Goal: Communication & Community: Ask a question

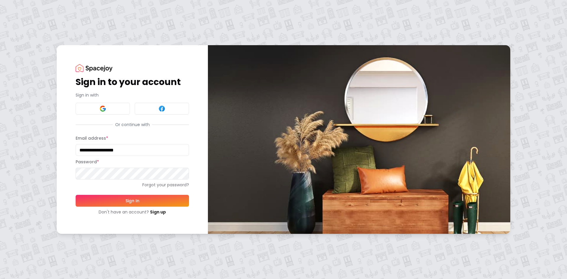
click at [76, 195] on button "Sign In" at bounding box center [132, 201] width 113 height 12
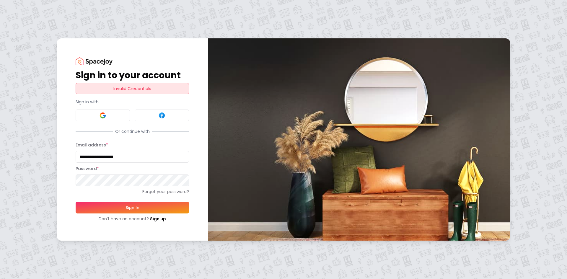
click at [0, 182] on html "**********" at bounding box center [283, 139] width 567 height 279
click at [76, 202] on button "Sign In" at bounding box center [132, 208] width 113 height 12
drag, startPoint x: 149, startPoint y: 154, endPoint x: -11, endPoint y: 156, distance: 160.0
click at [0, 156] on html "**********" at bounding box center [283, 139] width 567 height 279
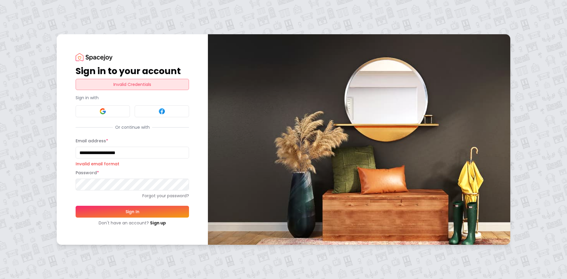
type input "**********"
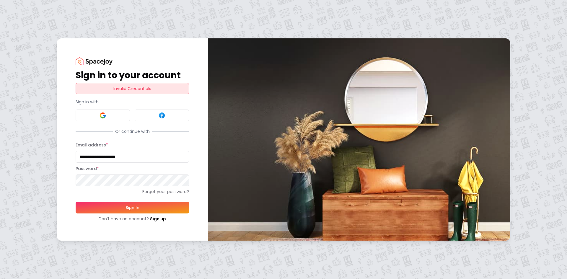
click at [76, 202] on button "Sign In" at bounding box center [132, 208] width 113 height 12
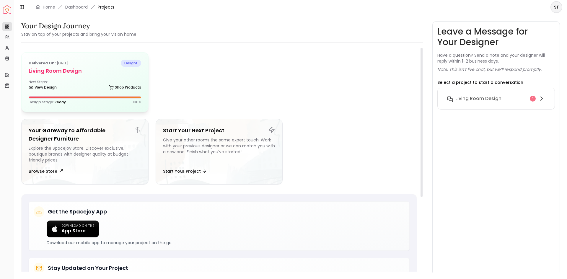
click at [49, 86] on link "View Design" at bounding box center [43, 87] width 28 height 8
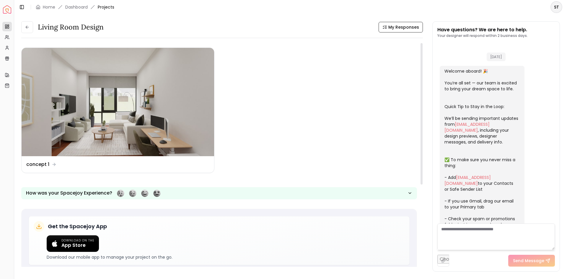
scroll to position [97, 0]
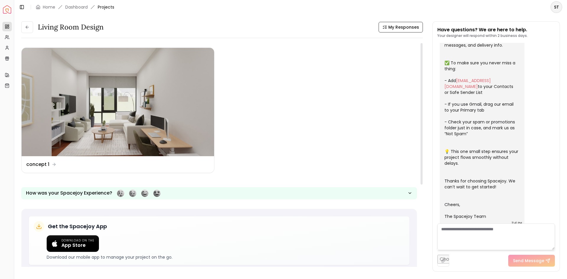
click at [480, 232] on textarea at bounding box center [495, 236] width 117 height 27
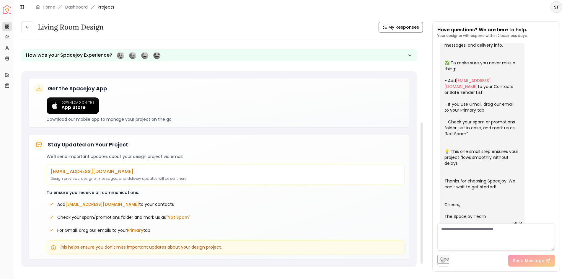
scroll to position [20, 0]
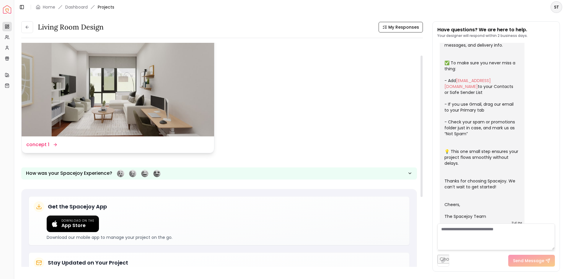
click at [107, 109] on img at bounding box center [118, 82] width 192 height 108
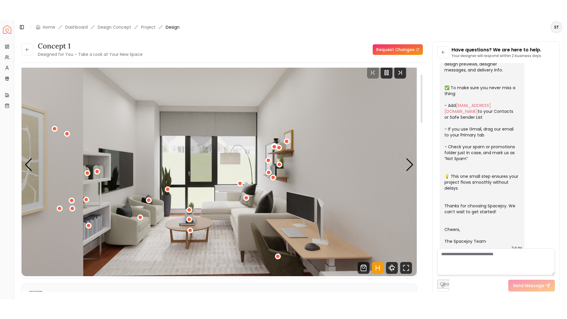
scroll to position [30, 0]
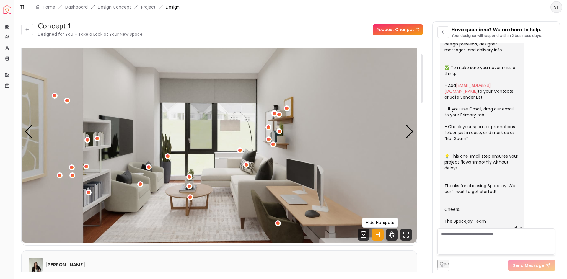
click at [379, 233] on icon "Hotspots Toggle" at bounding box center [379, 234] width 0 height 5
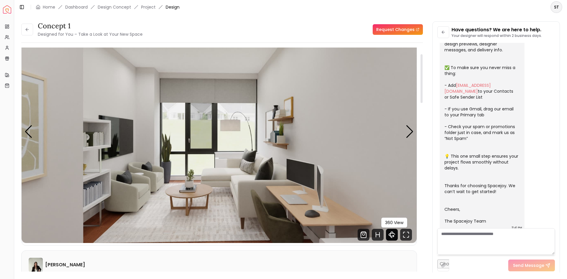
click at [394, 235] on icon "360 View" at bounding box center [392, 235] width 12 height 12
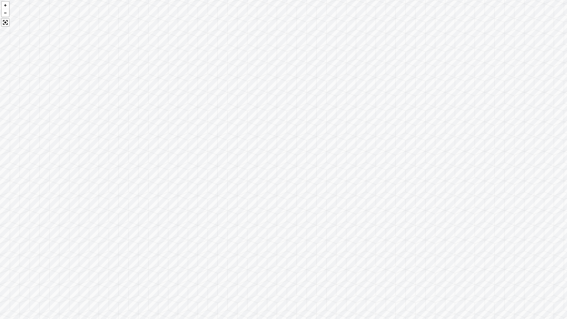
drag, startPoint x: 260, startPoint y: 201, endPoint x: 399, endPoint y: 174, distance: 141.4
click at [463, 159] on div at bounding box center [283, 159] width 567 height 319
drag, startPoint x: 304, startPoint y: 187, endPoint x: 429, endPoint y: 186, distance: 124.5
click at [429, 186] on div at bounding box center [283, 159] width 567 height 319
drag, startPoint x: 299, startPoint y: 186, endPoint x: 443, endPoint y: 184, distance: 143.7
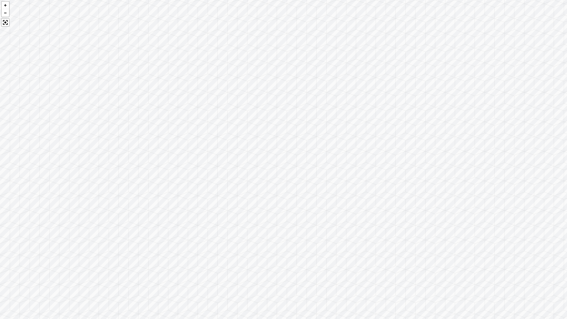
click at [443, 184] on div at bounding box center [283, 159] width 567 height 319
drag, startPoint x: 286, startPoint y: 176, endPoint x: 229, endPoint y: 171, distance: 56.6
click at [229, 171] on div at bounding box center [283, 159] width 567 height 319
drag, startPoint x: 443, startPoint y: 170, endPoint x: 305, endPoint y: 168, distance: 137.8
click at [305, 168] on div at bounding box center [283, 159] width 567 height 319
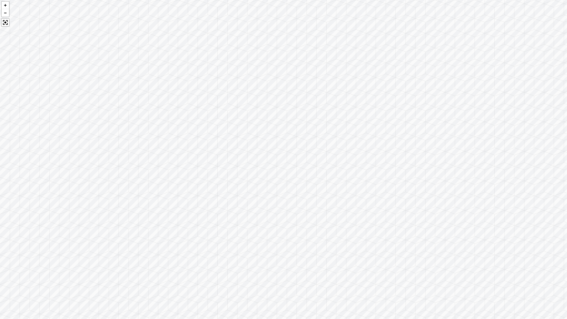
drag, startPoint x: 386, startPoint y: 178, endPoint x: 233, endPoint y: 155, distance: 154.3
click at [232, 154] on div at bounding box center [283, 159] width 567 height 319
drag, startPoint x: 344, startPoint y: 191, endPoint x: 182, endPoint y: 154, distance: 166.2
click at [174, 150] on div at bounding box center [283, 159] width 567 height 319
drag, startPoint x: 350, startPoint y: 182, endPoint x: 216, endPoint y: 171, distance: 134.4
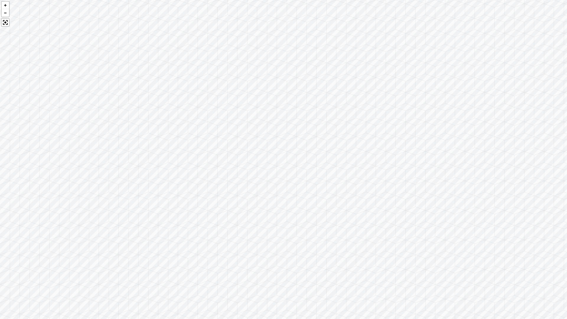
click at [216, 171] on div at bounding box center [283, 159] width 567 height 319
drag, startPoint x: 386, startPoint y: 193, endPoint x: 225, endPoint y: 173, distance: 162.7
click at [225, 173] on div at bounding box center [283, 159] width 567 height 319
drag, startPoint x: 302, startPoint y: 182, endPoint x: 234, endPoint y: 182, distance: 67.9
click at [234, 182] on div at bounding box center [283, 159] width 567 height 319
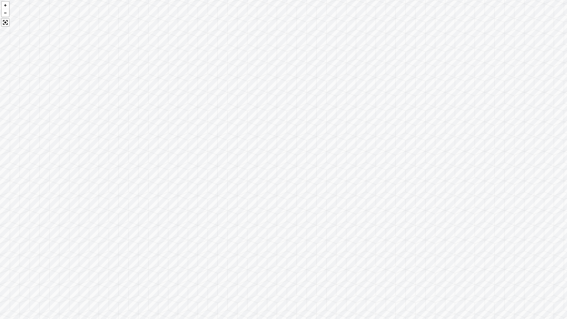
drag, startPoint x: 357, startPoint y: 218, endPoint x: 296, endPoint y: 181, distance: 71.2
click at [296, 181] on div at bounding box center [283, 159] width 567 height 319
drag, startPoint x: 374, startPoint y: 166, endPoint x: 352, endPoint y: 175, distance: 23.3
click at [352, 175] on div at bounding box center [283, 159] width 567 height 319
drag, startPoint x: 412, startPoint y: 159, endPoint x: 373, endPoint y: 177, distance: 43.1
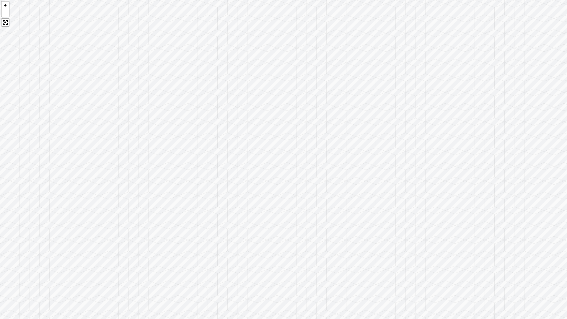
click at [373, 177] on div at bounding box center [283, 159] width 567 height 319
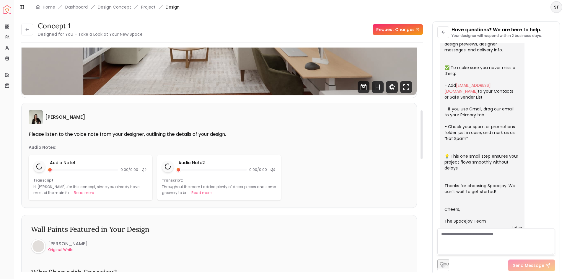
scroll to position [354, 0]
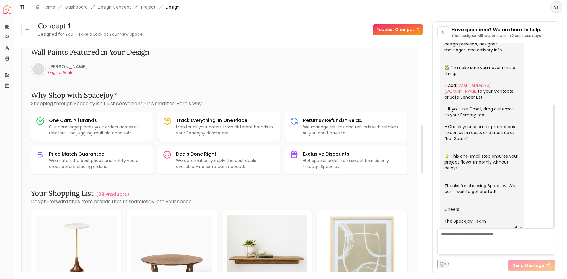
click at [467, 238] on textarea at bounding box center [495, 241] width 117 height 27
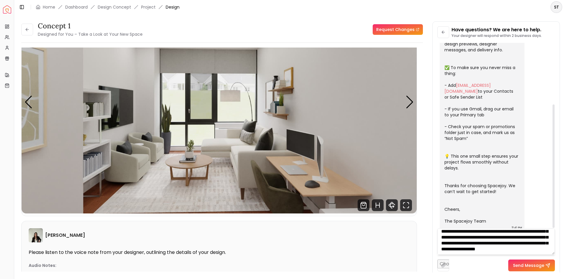
scroll to position [36, 0]
type textarea "**********"
click at [523, 266] on button "Send Message" at bounding box center [531, 265] width 47 height 12
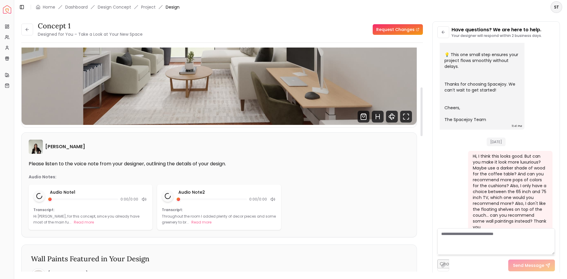
scroll to position [89, 0]
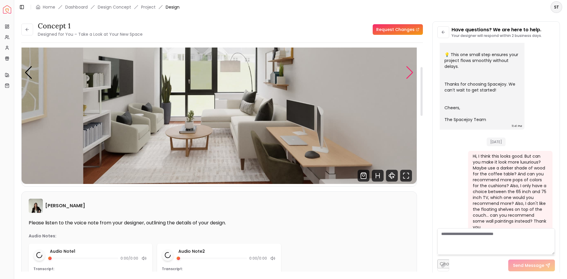
click at [407, 71] on div "Next slide" at bounding box center [409, 72] width 8 height 13
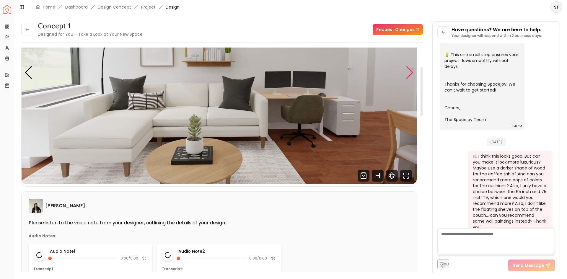
click at [407, 71] on div "Next slide" at bounding box center [409, 72] width 8 height 13
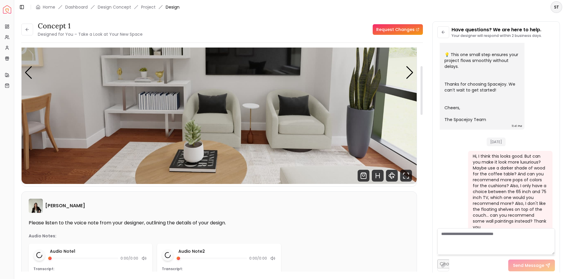
scroll to position [59, 0]
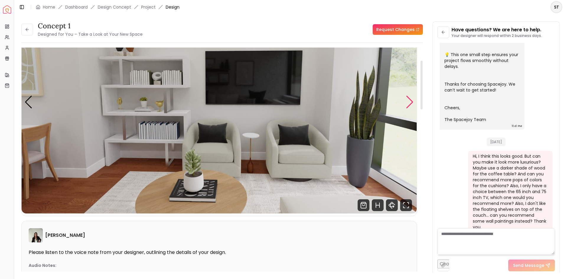
click at [407, 104] on div "Next slide" at bounding box center [409, 102] width 8 height 13
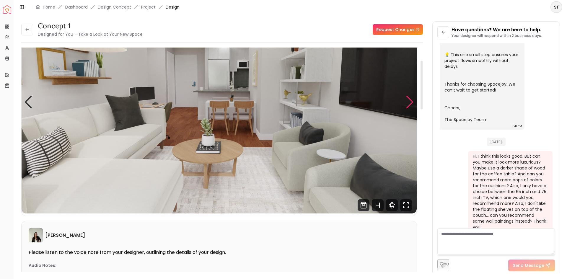
click at [407, 104] on div "Next slide" at bounding box center [409, 102] width 8 height 13
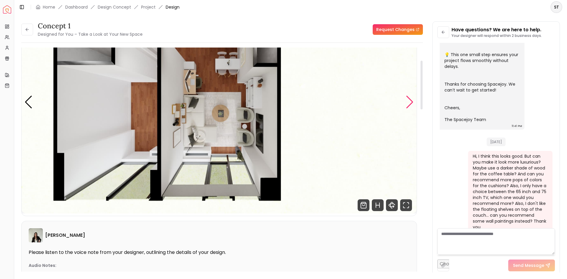
click at [409, 99] on div "Next slide" at bounding box center [409, 102] width 8 height 13
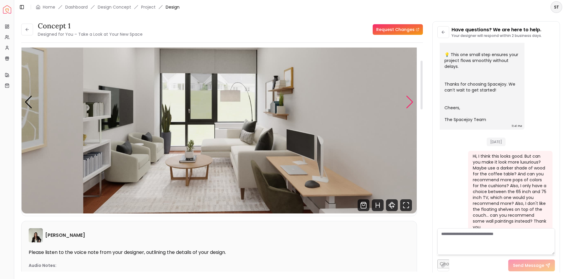
click at [409, 99] on div "Next slide" at bounding box center [409, 102] width 8 height 13
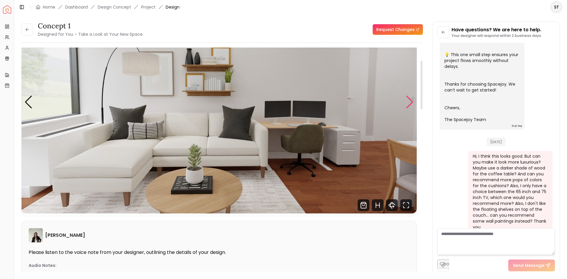
click at [409, 99] on div "Next slide" at bounding box center [409, 102] width 8 height 13
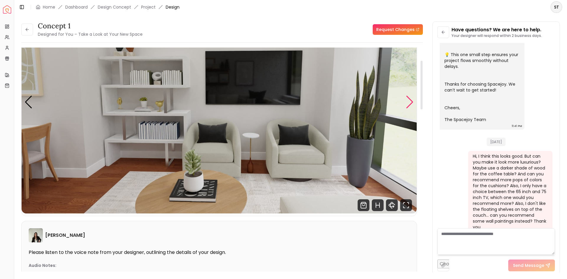
click at [409, 99] on div "Next slide" at bounding box center [409, 102] width 8 height 13
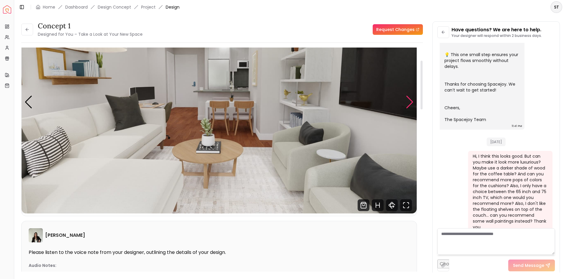
click at [409, 99] on div "Next slide" at bounding box center [409, 102] width 8 height 13
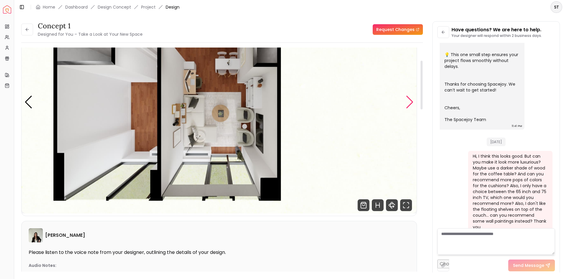
click at [409, 99] on div "Next slide" at bounding box center [409, 102] width 8 height 13
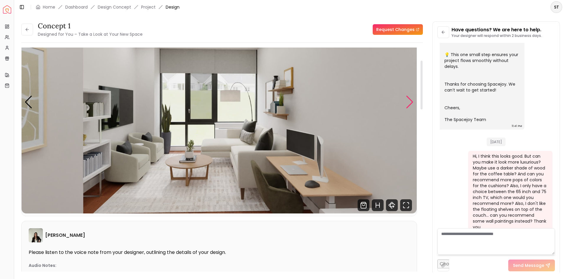
click at [409, 99] on div "Next slide" at bounding box center [409, 102] width 8 height 13
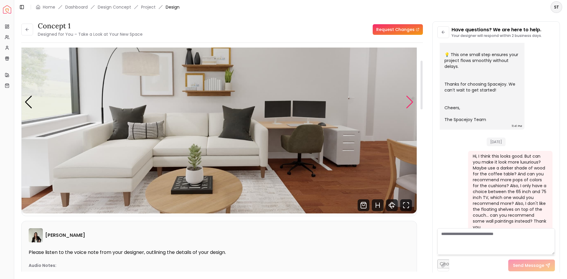
click at [409, 99] on div "Next slide" at bounding box center [409, 102] width 8 height 13
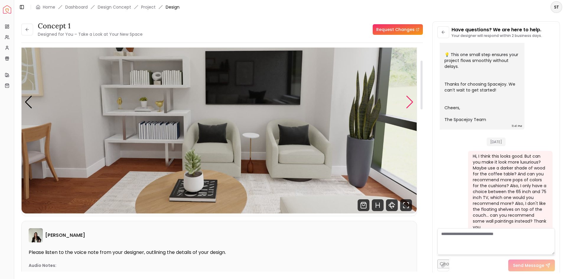
click at [409, 99] on div "Next slide" at bounding box center [409, 102] width 8 height 13
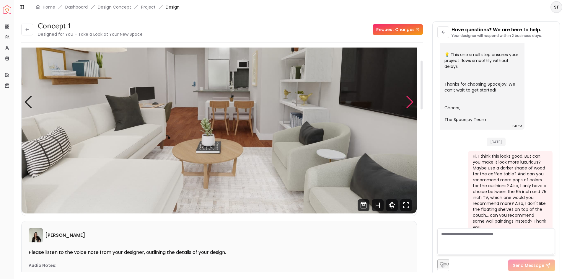
click at [409, 99] on div "Next slide" at bounding box center [409, 102] width 8 height 13
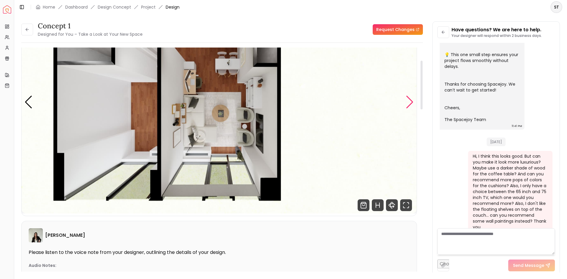
click at [409, 99] on div "Next slide" at bounding box center [409, 102] width 8 height 13
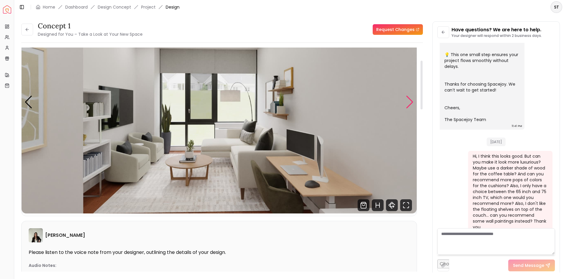
click at [409, 99] on div "Next slide" at bounding box center [409, 102] width 8 height 13
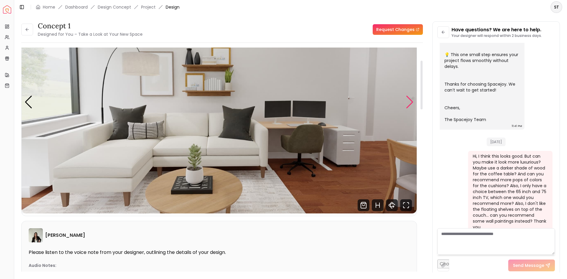
click at [409, 99] on div "Next slide" at bounding box center [409, 102] width 8 height 13
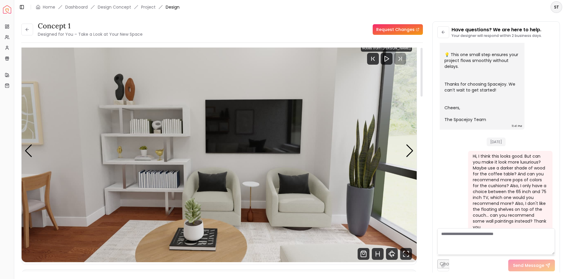
scroll to position [0, 0]
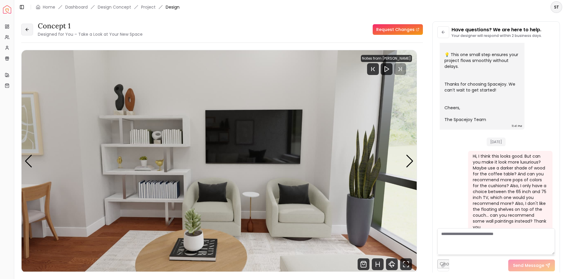
click at [26, 30] on icon at bounding box center [26, 29] width 1 height 3
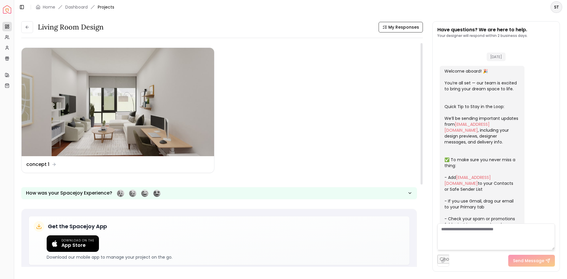
scroll to position [198, 0]
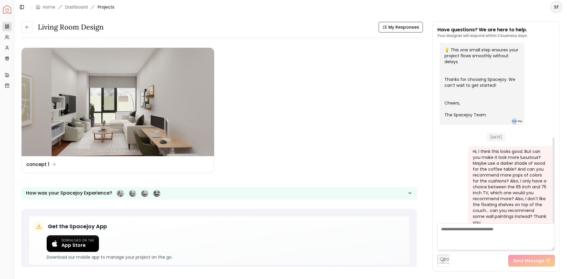
drag, startPoint x: 513, startPoint y: 116, endPoint x: 516, endPoint y: 115, distance: 3.7
click at [516, 118] on div "11:41 PM" at bounding box center [516, 121] width 10 height 6
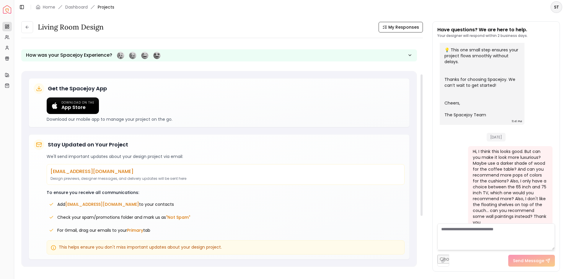
scroll to position [0, 0]
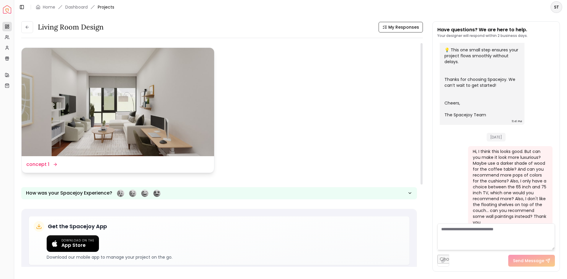
click at [146, 105] on img at bounding box center [118, 102] width 192 height 108
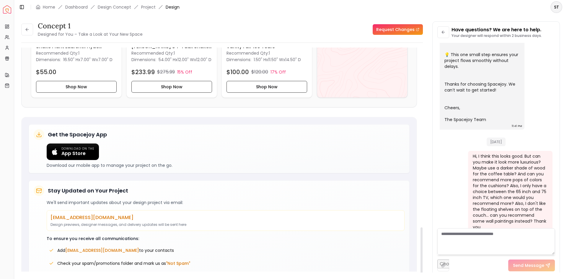
scroll to position [825, 0]
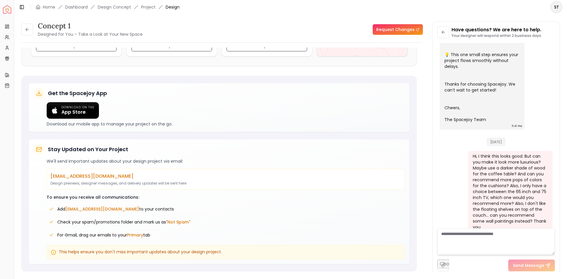
click at [402, 28] on link "Request Changes" at bounding box center [397, 29] width 50 height 11
drag, startPoint x: 472, startPoint y: 150, endPoint x: 546, endPoint y: 216, distance: 99.5
click at [546, 216] on div "Hi, I think this looks good. But can you make it look more luxurious? Maybe use…" at bounding box center [510, 194] width 85 height 86
copy div "Hi, I think this looks good. But can you make it look more luxurious? Maybe use…"
click at [482, 199] on div "Hi, I think this looks good. But can you make it look more luxurious? Maybe use…" at bounding box center [509, 191] width 74 height 77
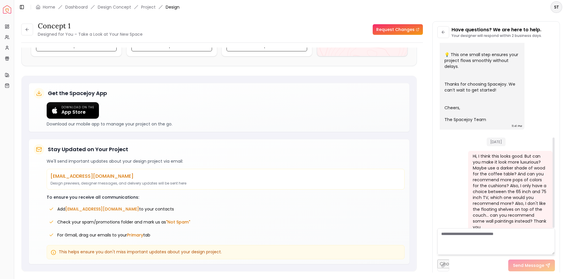
click at [498, 198] on div "Hi, I think this looks good. But can you make it look more luxurious? Maybe use…" at bounding box center [509, 191] width 74 height 77
click at [488, 244] on textarea at bounding box center [495, 241] width 117 height 27
click at [476, 239] on textarea at bounding box center [495, 241] width 117 height 27
paste textarea "**********"
type textarea "**********"
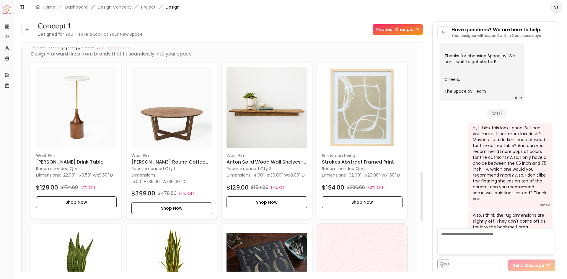
scroll to position [501, 0]
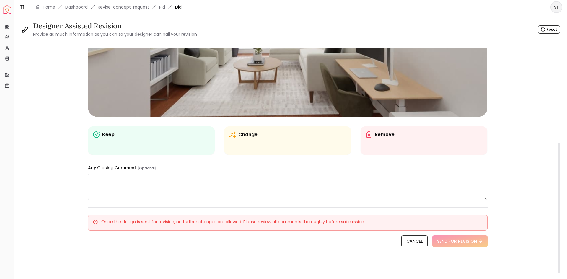
scroll to position [159, 0]
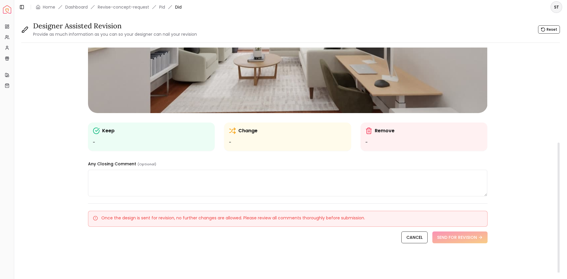
click at [155, 184] on textarea at bounding box center [287, 183] width 399 height 27
click at [116, 181] on textarea at bounding box center [287, 183] width 399 height 27
click at [166, 183] on textarea at bounding box center [287, 183] width 399 height 27
paste textarea "**********"
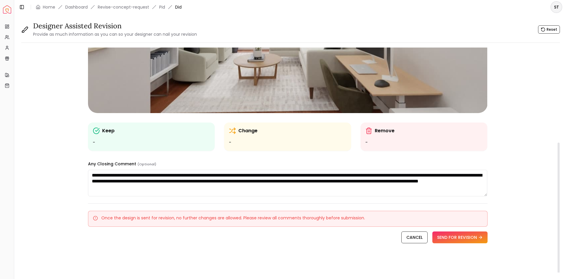
drag, startPoint x: 256, startPoint y: 189, endPoint x: 333, endPoint y: 190, distance: 77.0
click at [333, 190] on textarea "**********" at bounding box center [287, 183] width 399 height 27
click at [457, 237] on button "SEND FOR REVISION" at bounding box center [459, 237] width 55 height 12
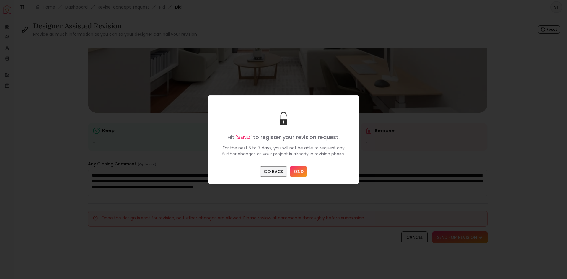
click at [273, 173] on button "GO BACK" at bounding box center [273, 171] width 27 height 11
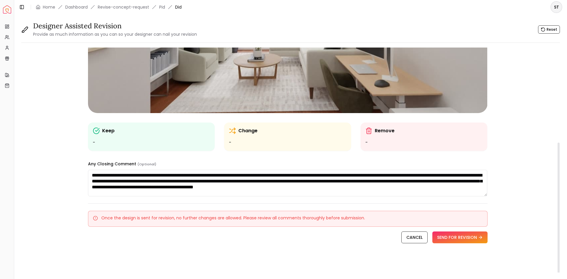
drag, startPoint x: 93, startPoint y: 174, endPoint x: 483, endPoint y: 191, distance: 390.8
click at [483, 191] on textarea "**********" at bounding box center [287, 183] width 399 height 27
click at [306, 191] on textarea "**********" at bounding box center [287, 183] width 399 height 27
drag, startPoint x: 255, startPoint y: 187, endPoint x: 486, endPoint y: 187, distance: 231.4
click at [486, 187] on textarea "**********" at bounding box center [287, 183] width 399 height 27
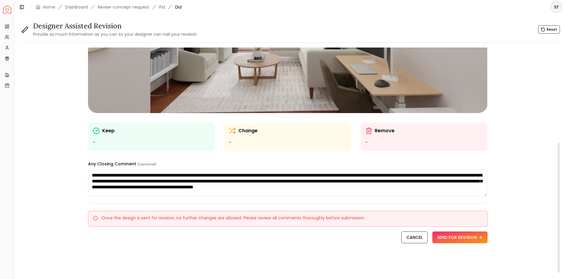
type textarea "**********"
drag, startPoint x: 268, startPoint y: 187, endPoint x: 47, endPoint y: 156, distance: 222.6
click at [47, 156] on div "**********" at bounding box center [287, 79] width 532 height 383
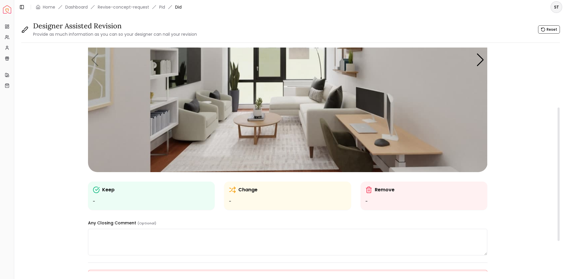
scroll to position [71, 0]
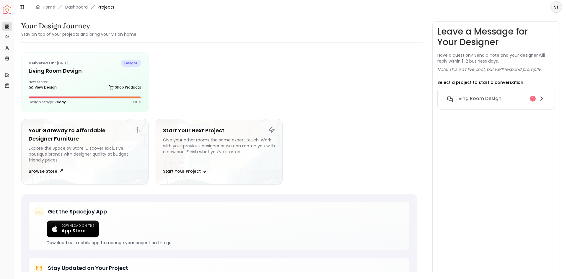
click at [486, 91] on div "Living Room design 1" at bounding box center [495, 99] width 117 height 22
click at [477, 98] on h6 "Living Room design" at bounding box center [478, 98] width 46 height 7
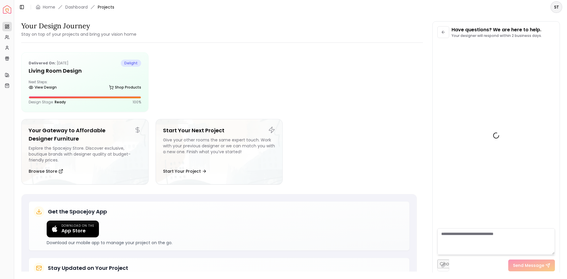
scroll to position [222, 0]
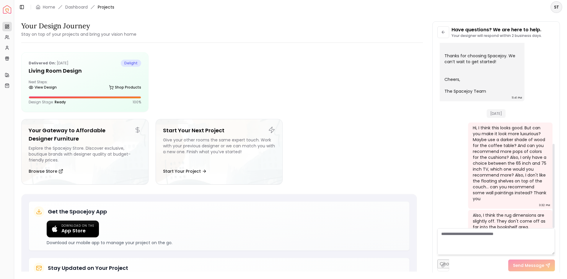
click at [485, 245] on textarea at bounding box center [495, 241] width 117 height 27
type textarea "*"
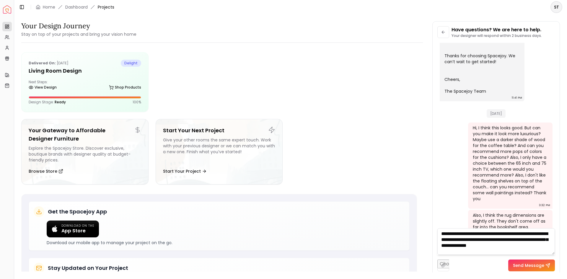
scroll to position [0, 0]
type textarea "**********"
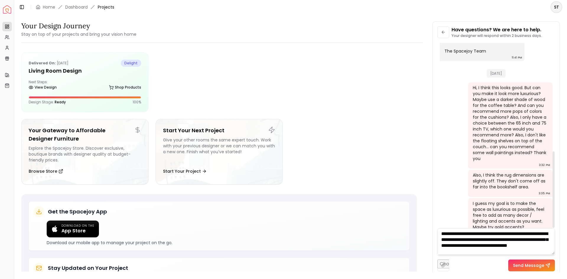
type textarea "**********"
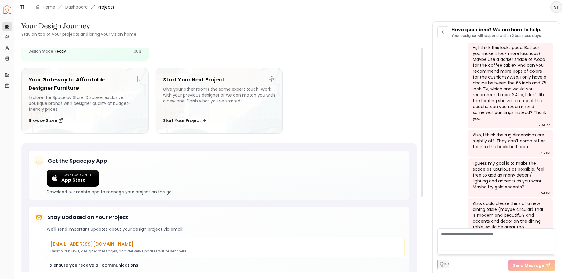
scroll to position [0, 0]
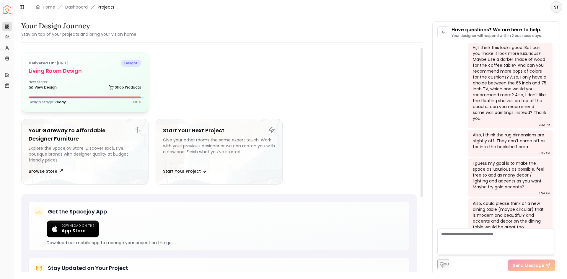
click at [88, 80] on div "Next Steps: View Design Shop Products" at bounding box center [85, 86] width 112 height 12
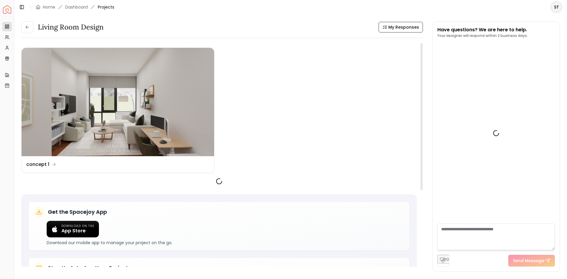
scroll to position [307, 0]
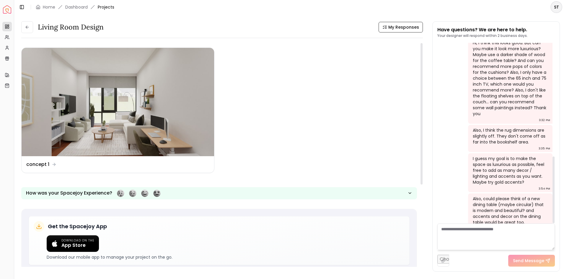
click at [468, 239] on textarea at bounding box center [495, 236] width 117 height 27
type textarea "**********"
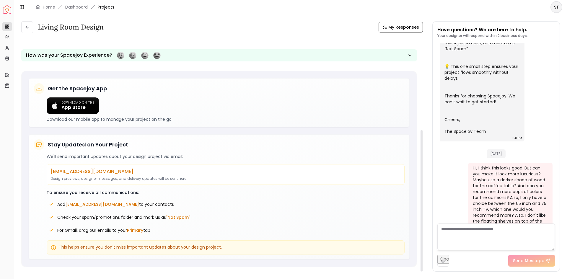
scroll to position [0, 0]
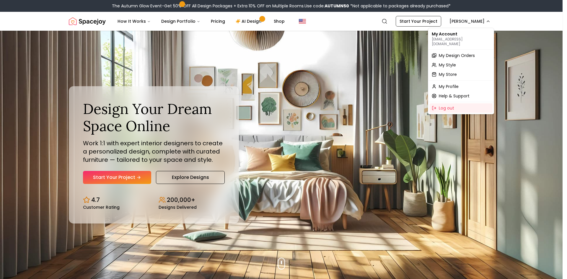
drag, startPoint x: 0, startPoint y: 0, endPoint x: 456, endPoint y: 51, distance: 459.1
click at [456, 53] on span "My Design Orders" at bounding box center [457, 56] width 36 height 6
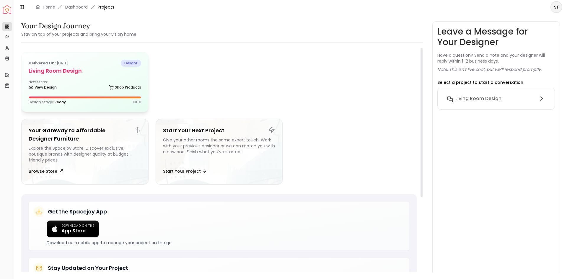
click at [105, 86] on div "View Design Shop Products" at bounding box center [85, 89] width 112 height 6
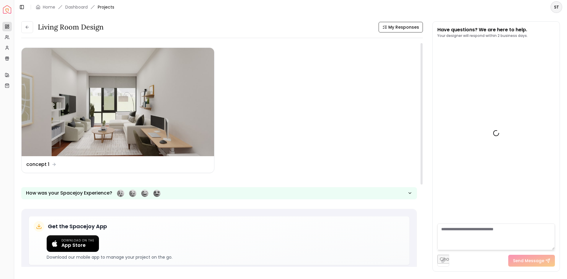
scroll to position [329, 0]
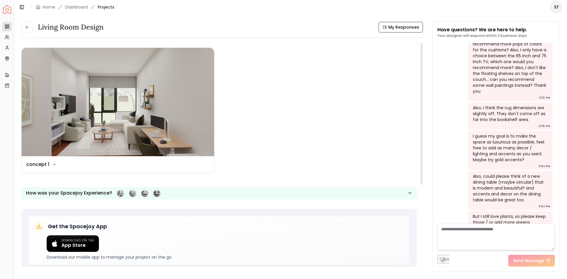
click at [460, 240] on textarea at bounding box center [495, 236] width 117 height 27
type textarea "**********"
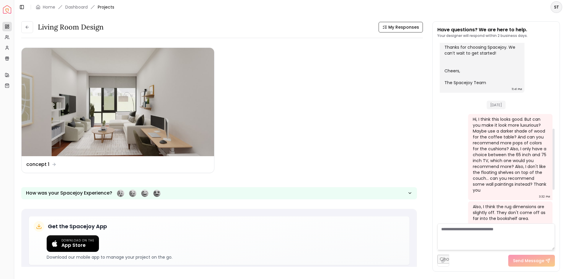
scroll to position [263, 0]
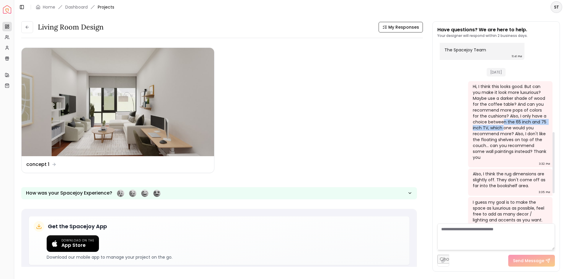
drag, startPoint x: 502, startPoint y: 117, endPoint x: 504, endPoint y: 123, distance: 6.7
click at [504, 123] on div "Hi, I think this looks good. But can you make it look more luxurious? Maybe use…" at bounding box center [509, 122] width 74 height 77
click at [505, 139] on div "Hi, I think this looks good. But can you make it look more luxurious? Maybe use…" at bounding box center [509, 122] width 74 height 77
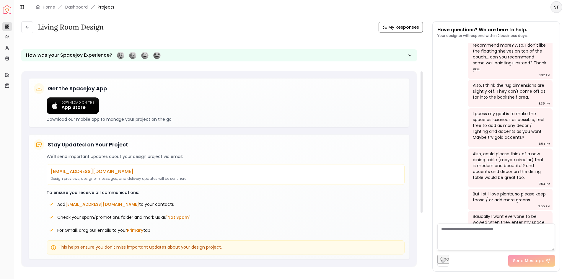
scroll to position [0, 0]
